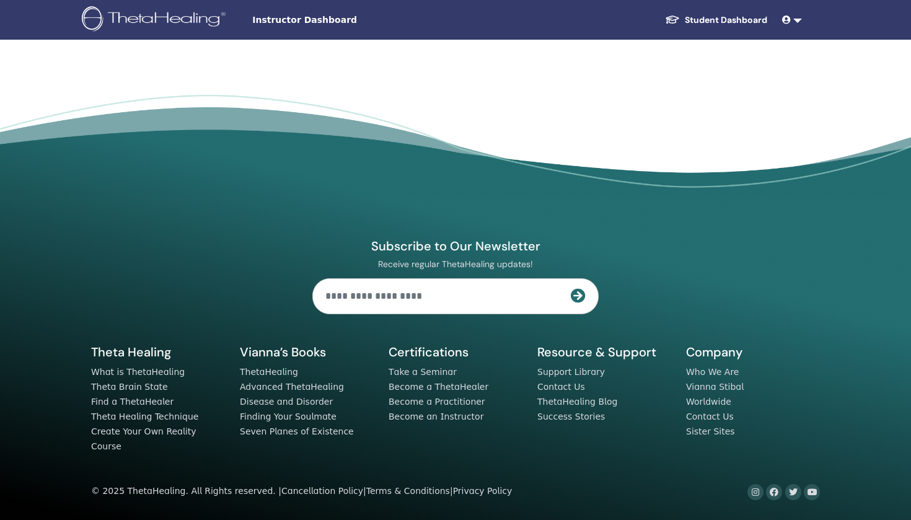
click at [597, 138] on footer "Subscribe to Our Newsletter Receive regular ThetaHealing updates! Theta Healing…" at bounding box center [455, 307] width 911 height 425
click at [776, 21] on img at bounding box center [776, 20] width 20 height 20
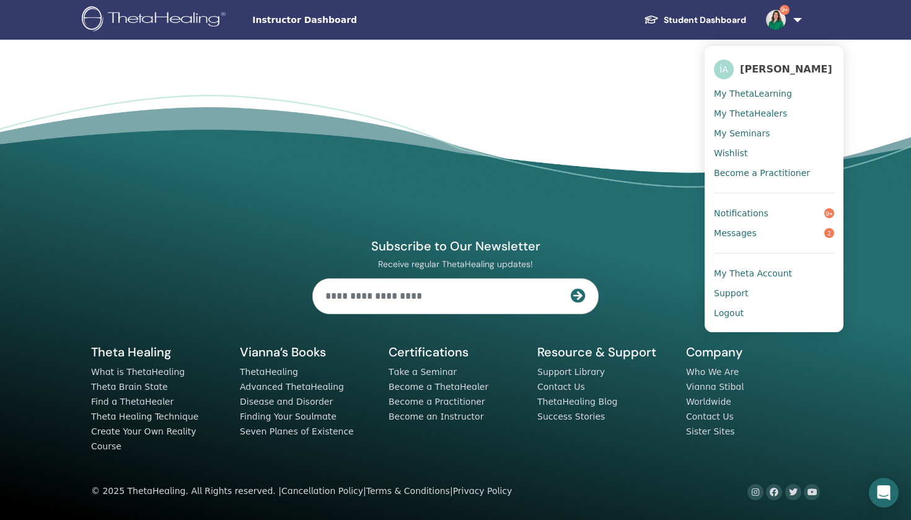
click at [751, 99] on span "My ThetaLearning" at bounding box center [753, 93] width 78 height 11
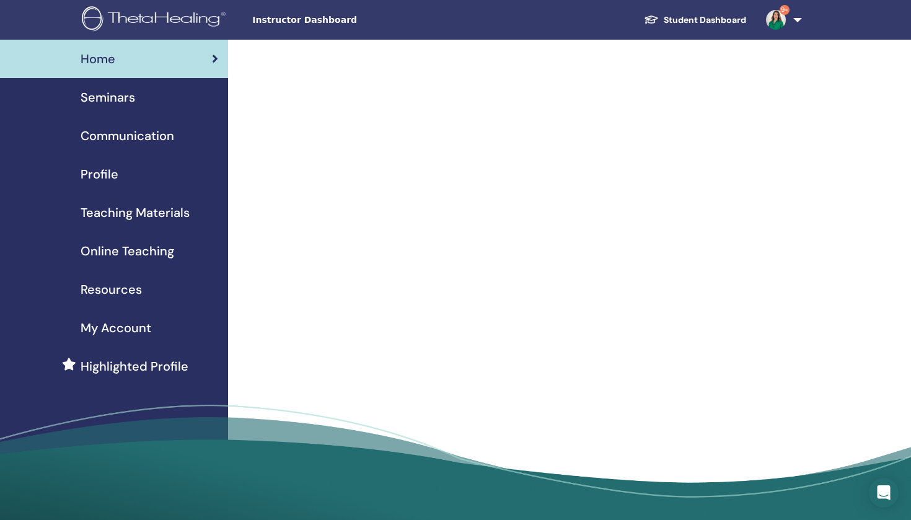
click at [133, 95] on span "Seminars" at bounding box center [108, 97] width 55 height 19
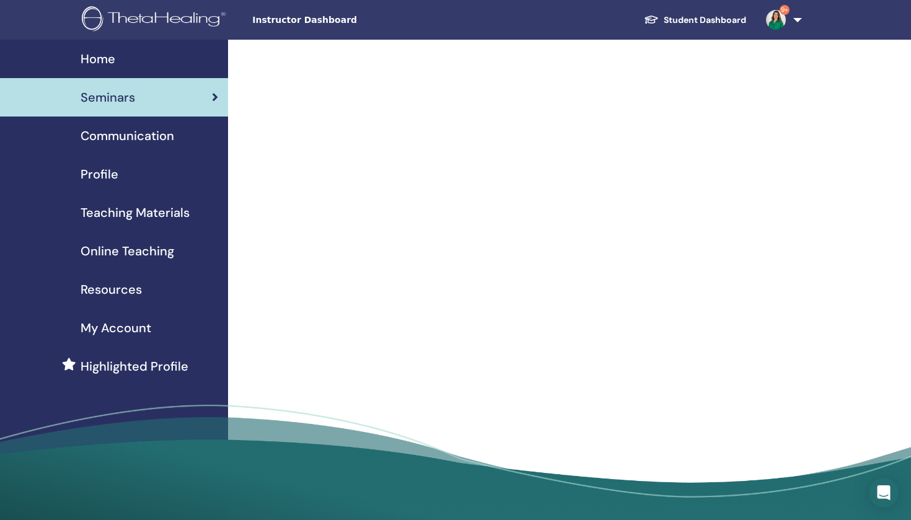
click at [167, 102] on div "Seminars" at bounding box center [114, 97] width 208 height 19
click at [165, 66] on div "Home" at bounding box center [114, 59] width 208 height 19
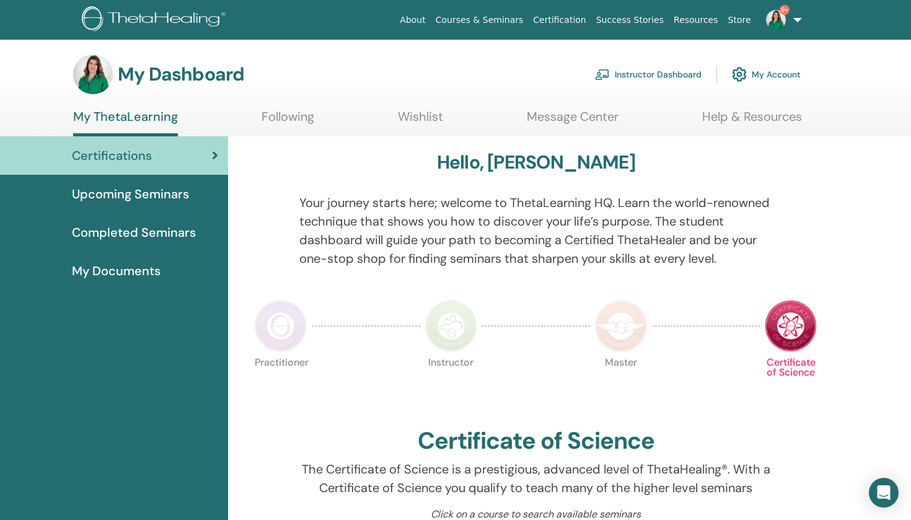
click at [650, 73] on link "Instructor Dashboard" at bounding box center [648, 74] width 107 height 27
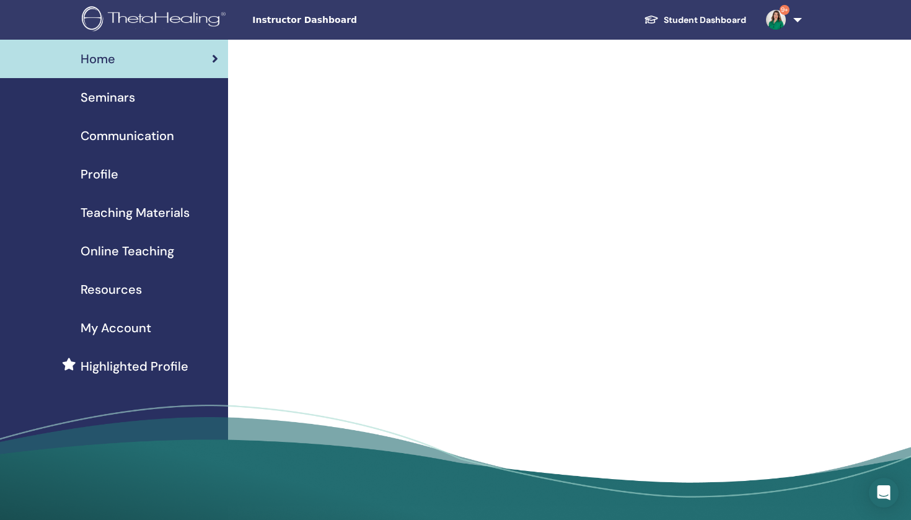
click at [287, 19] on span "Instructor Dashboard" at bounding box center [345, 20] width 186 height 13
click at [152, 95] on div "Seminars" at bounding box center [114, 97] width 208 height 19
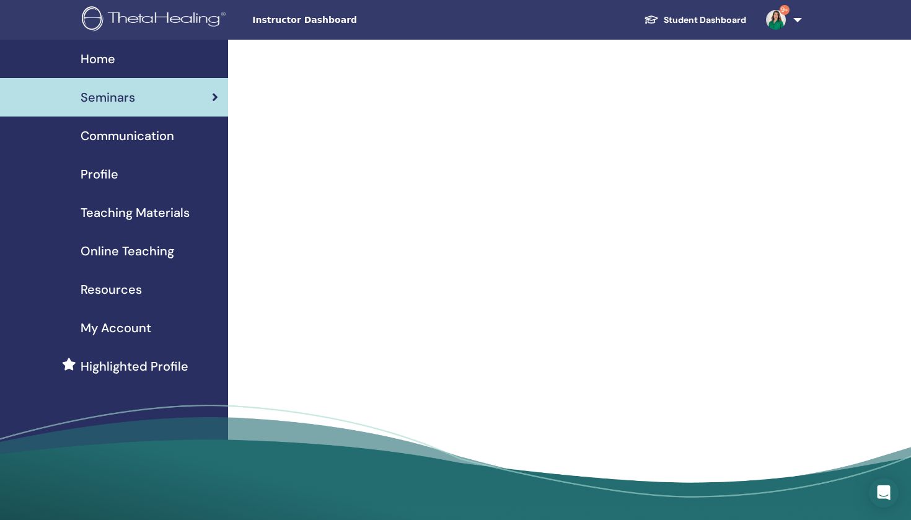
click at [122, 99] on span "Seminars" at bounding box center [108, 97] width 55 height 19
click at [133, 142] on span "Communication" at bounding box center [128, 135] width 94 height 19
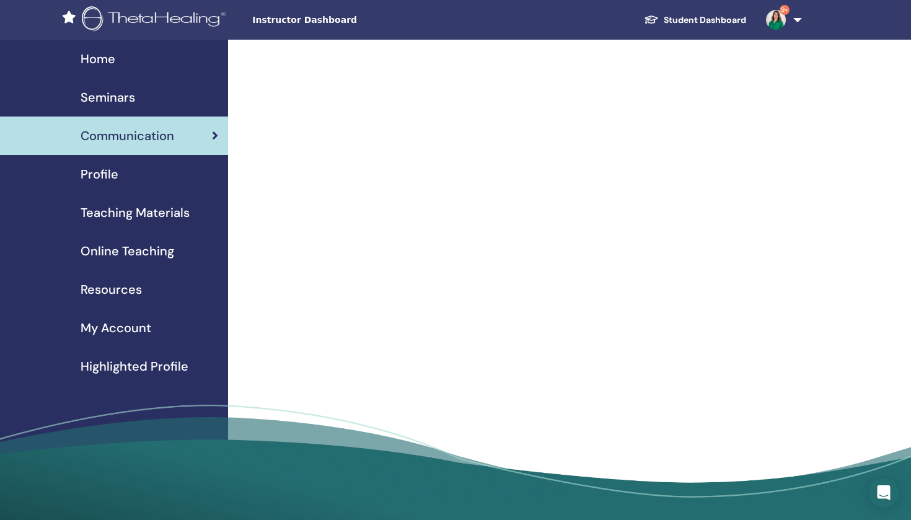
click at [101, 178] on span "Profile" at bounding box center [100, 174] width 38 height 19
